Goal: Obtain resource: Obtain resource

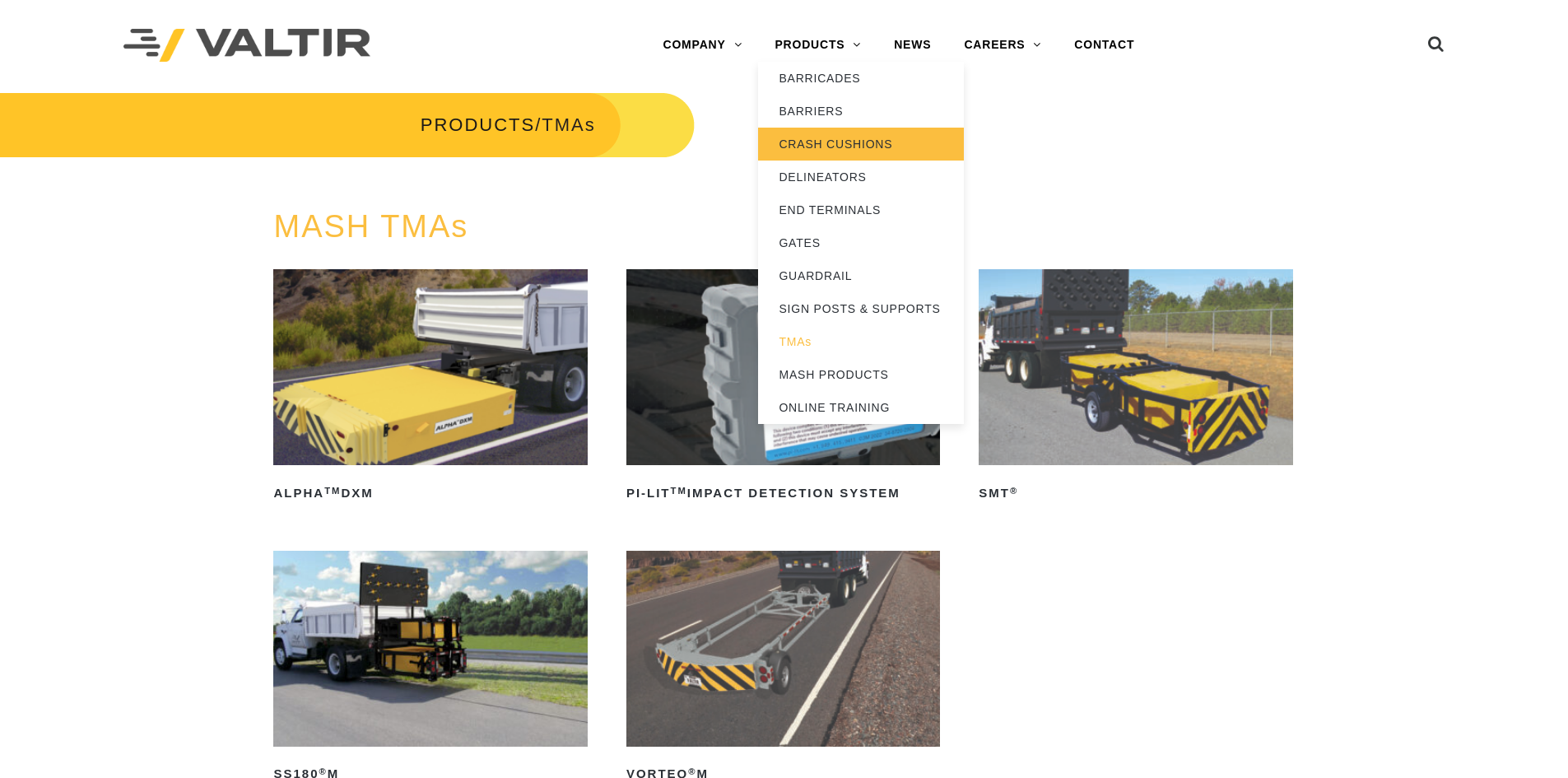
click at [834, 140] on link "CRASH CUSHIONS" at bounding box center [861, 144] width 206 height 33
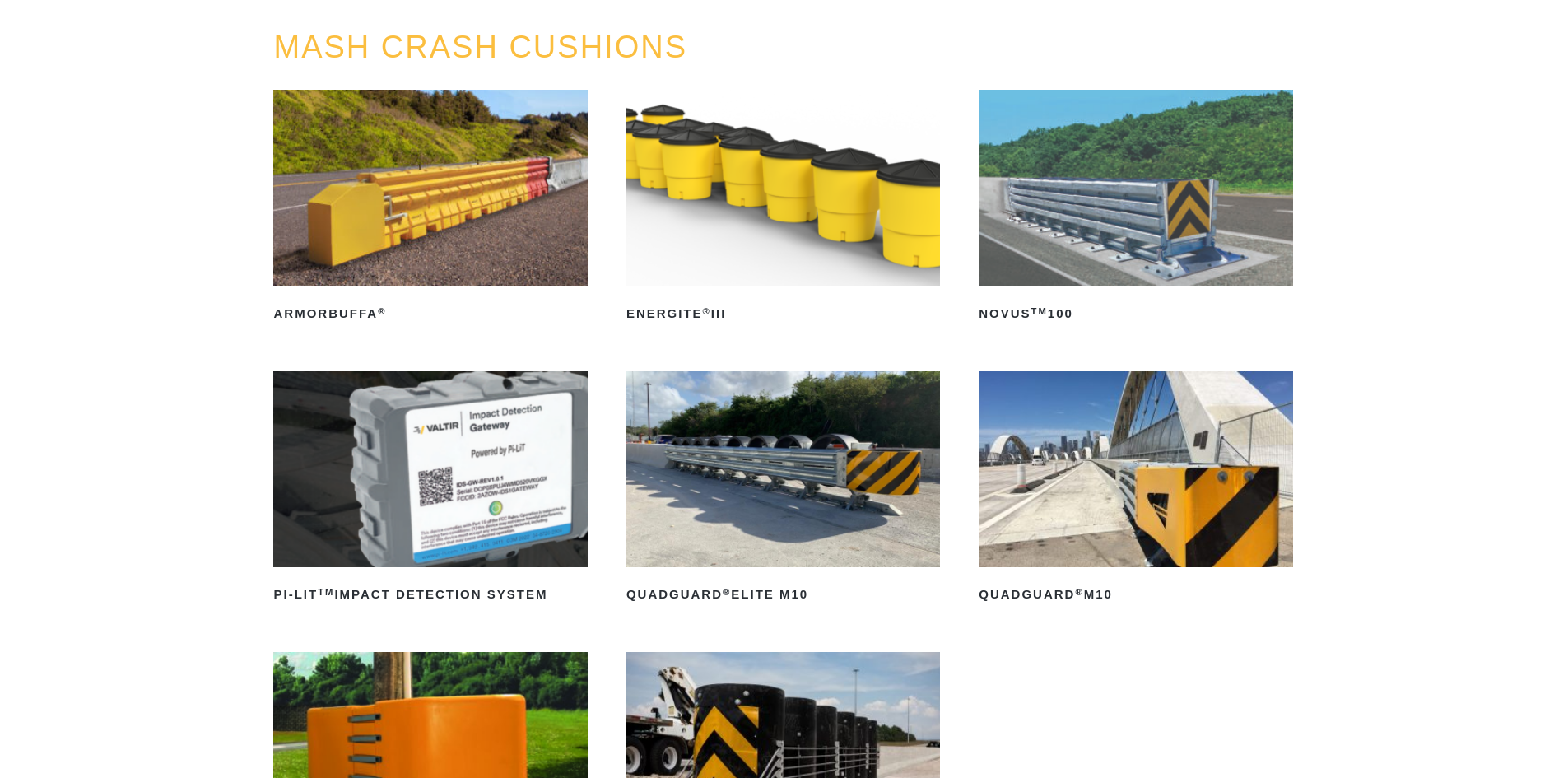
scroll to position [411, 0]
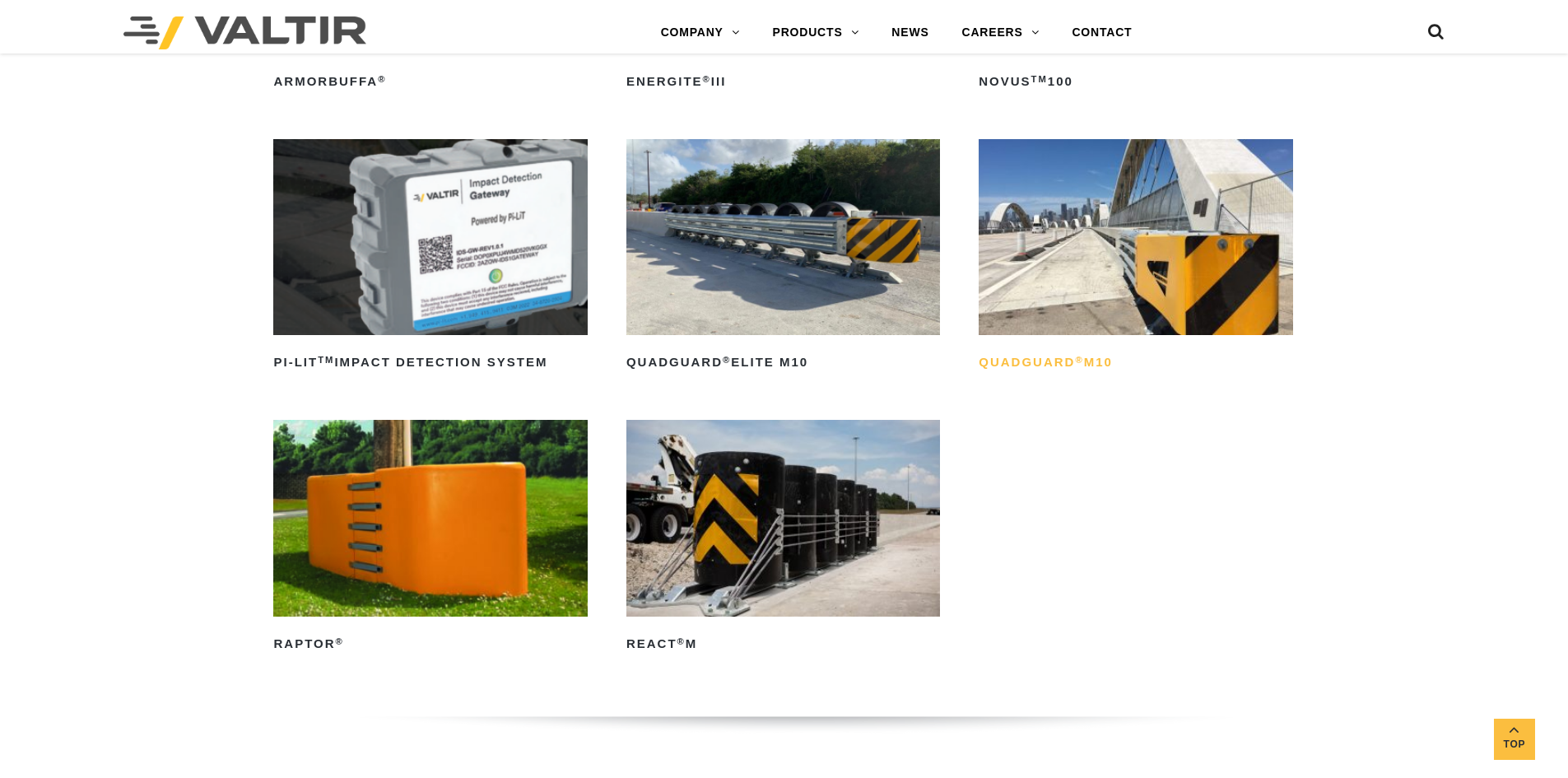
click at [1077, 363] on sup "®" at bounding box center [1078, 360] width 9 height 10
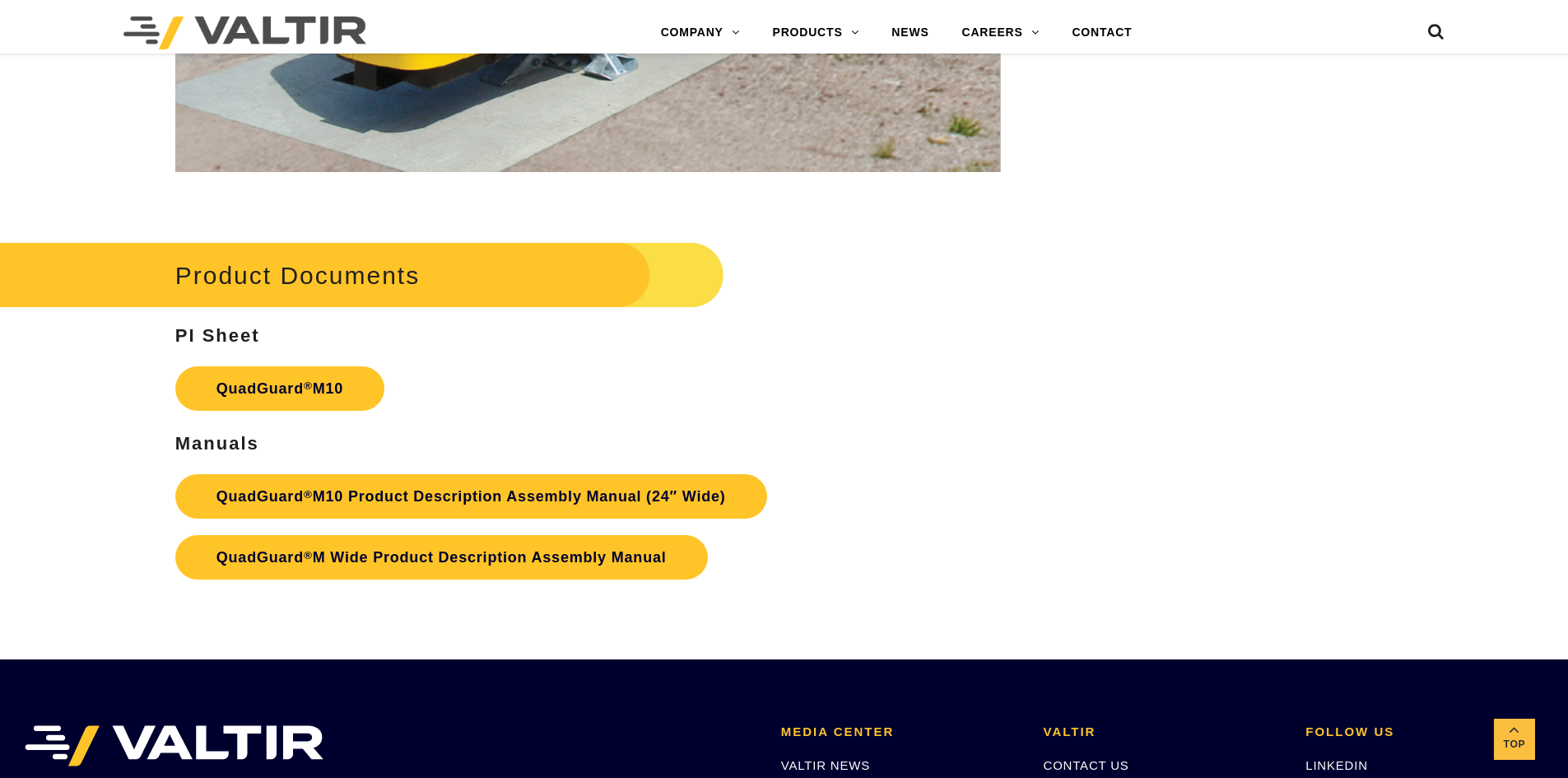
scroll to position [5952, 0]
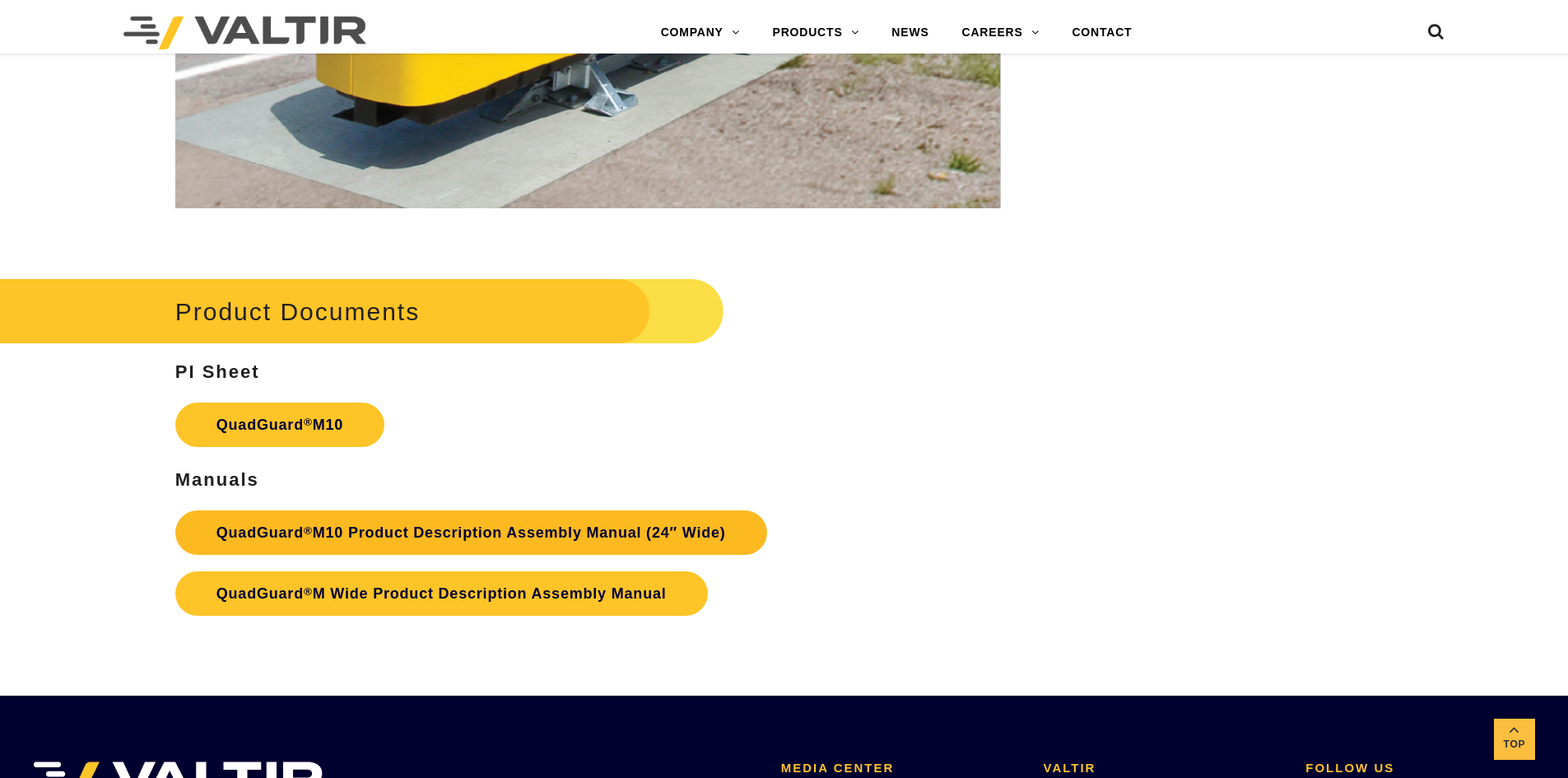
click at [501, 524] on link "QuadGuard ® M10 Product Description Assembly Manual (24″ Wide)" at bounding box center [471, 533] width 592 height 45
